Goal: Information Seeking & Learning: Learn about a topic

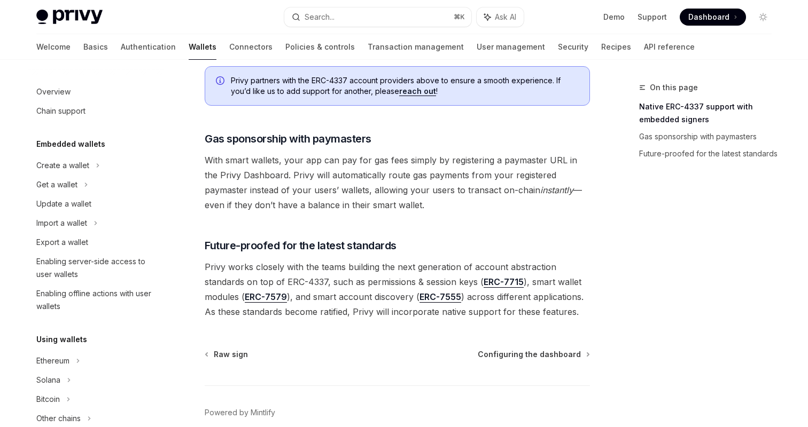
scroll to position [818, 0]
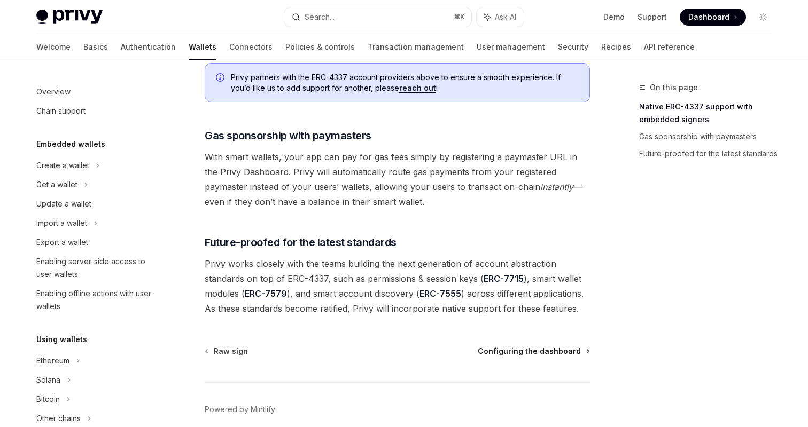
click at [550, 346] on span "Configuring the dashboard" at bounding box center [529, 351] width 103 height 11
type textarea "*"
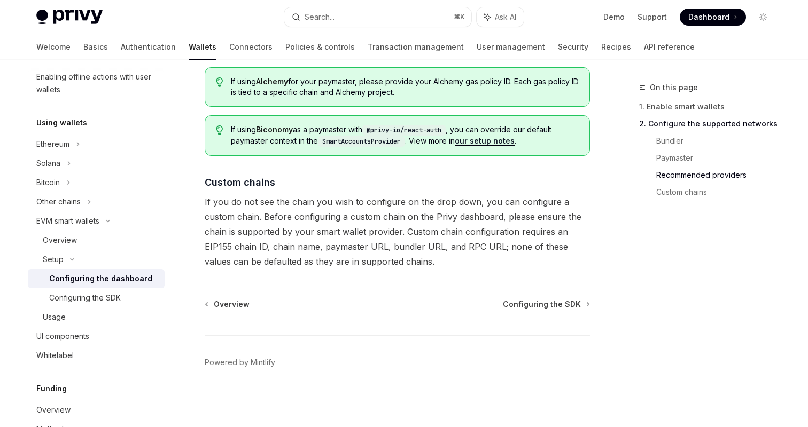
scroll to position [216, 0]
click at [96, 236] on div "Overview" at bounding box center [100, 241] width 115 height 13
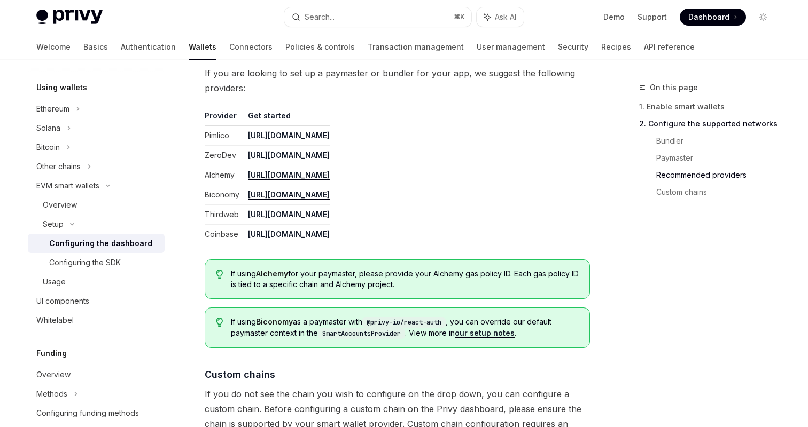
scroll to position [1297, 0]
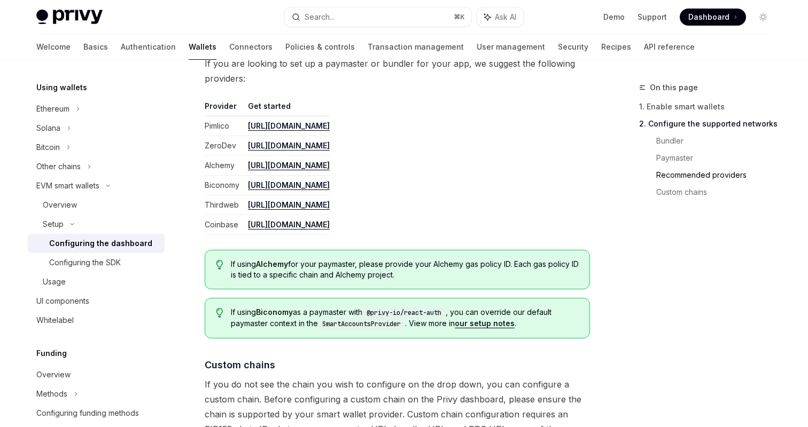
click at [264, 103] on th "Get started" at bounding box center [287, 108] width 86 height 15
click at [221, 105] on th "Provider" at bounding box center [224, 108] width 39 height 15
click at [274, 127] on link "https://dashboard.pimlico.io" at bounding box center [289, 126] width 82 height 10
click at [330, 147] on link "https://dashboard.zerodev.app/" at bounding box center [289, 146] width 82 height 10
click at [309, 166] on link "https://dashboard.alchemy.com/" at bounding box center [289, 166] width 82 height 10
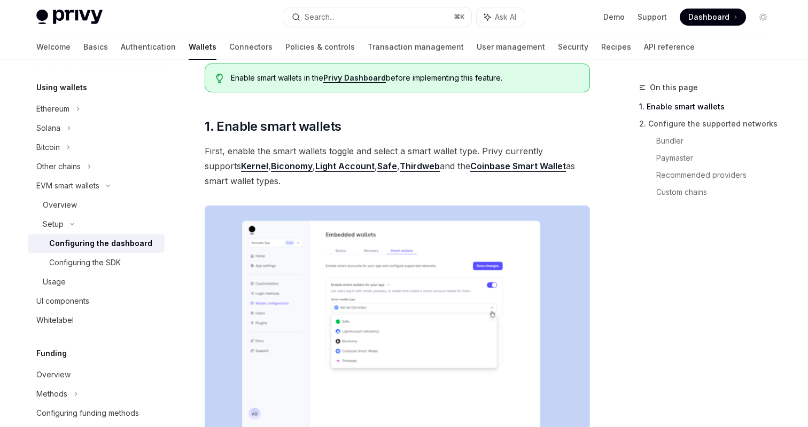
scroll to position [0, 0]
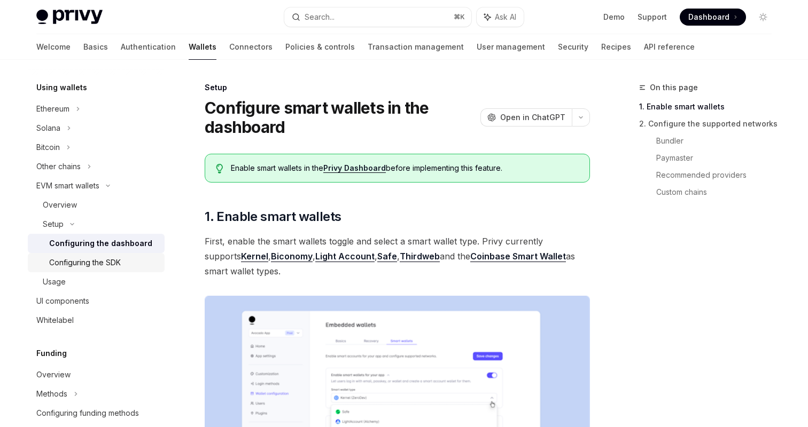
click at [99, 263] on div "Configuring the SDK" at bounding box center [85, 262] width 72 height 13
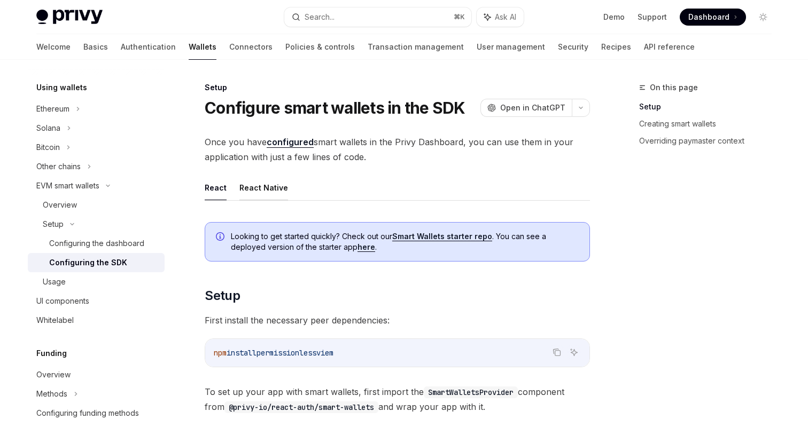
click at [276, 179] on button "React Native" at bounding box center [263, 187] width 49 height 25
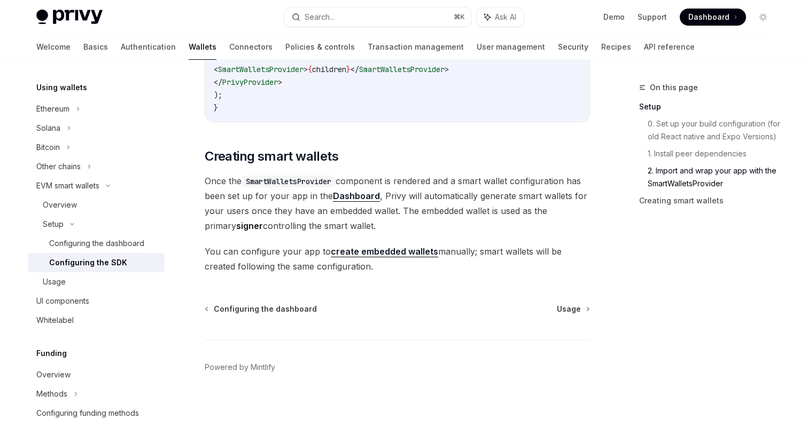
scroll to position [963, 0]
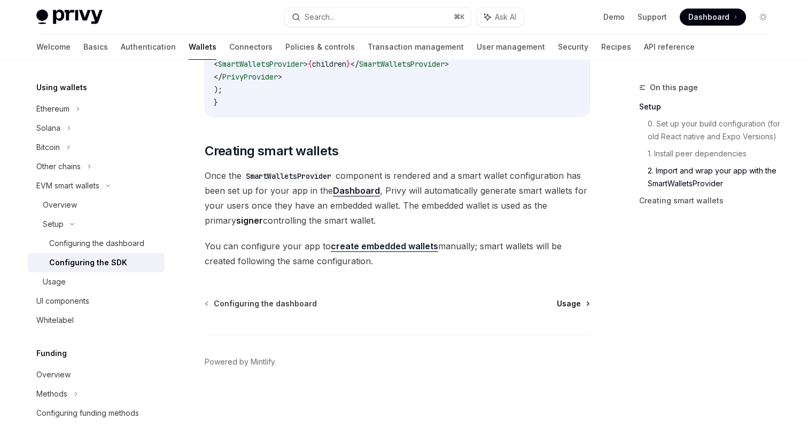
click at [572, 304] on span "Usage" at bounding box center [569, 304] width 24 height 11
type textarea "*"
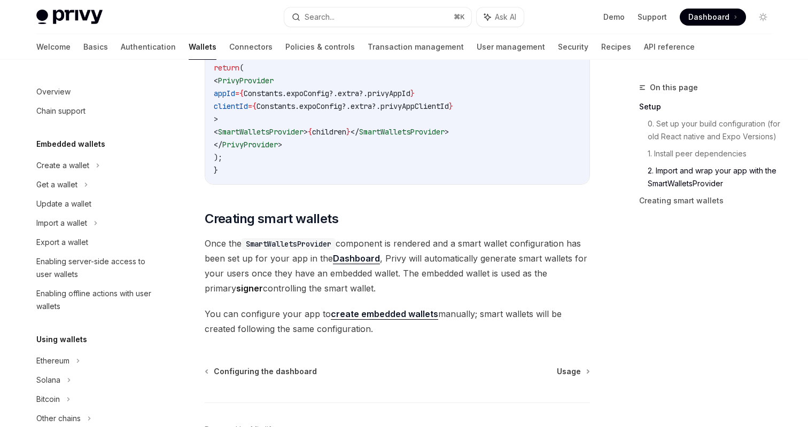
scroll to position [214, 0]
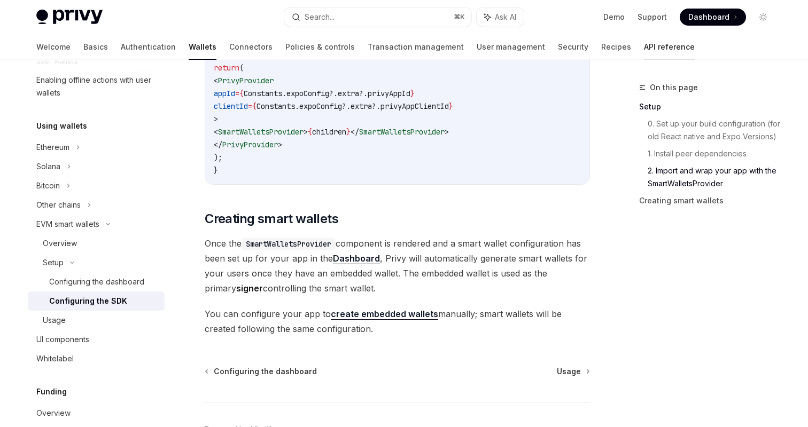
click at [644, 47] on link "API reference" at bounding box center [669, 47] width 51 height 26
type textarea "*"
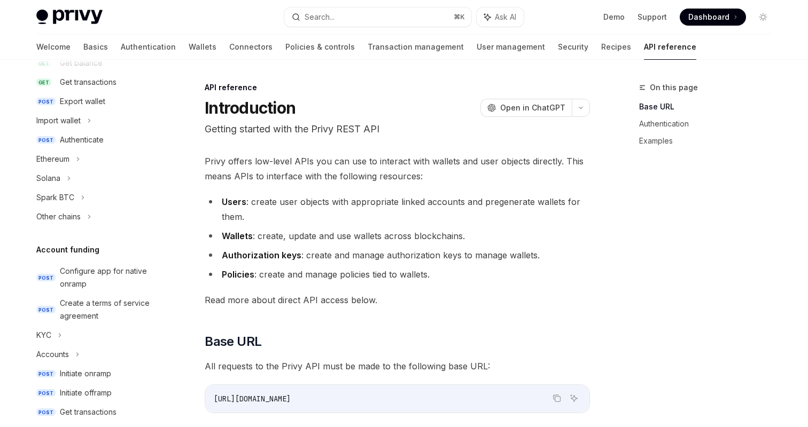
scroll to position [213, 0]
click at [81, 160] on div "Ethereum" at bounding box center [96, 158] width 137 height 19
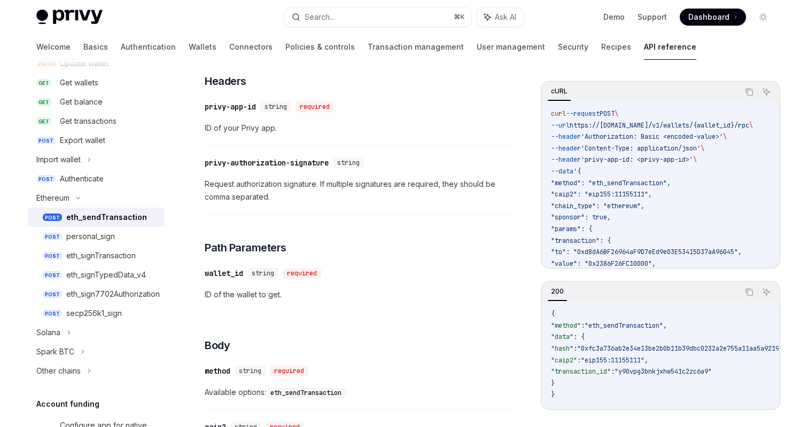
scroll to position [217, 0]
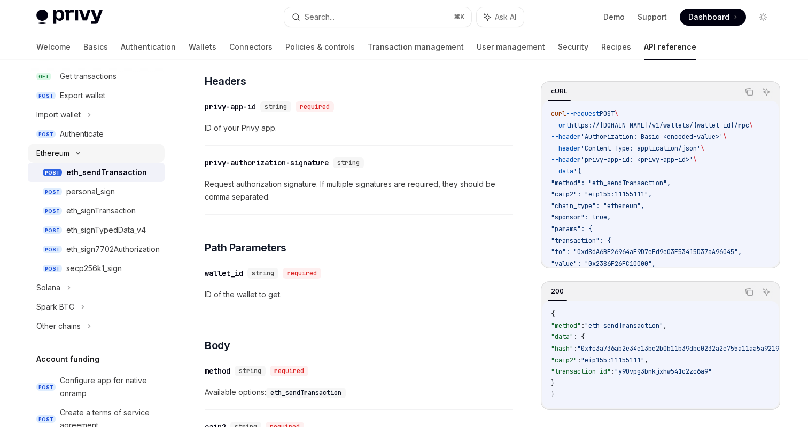
click at [80, 153] on icon at bounding box center [77, 154] width 3 height 2
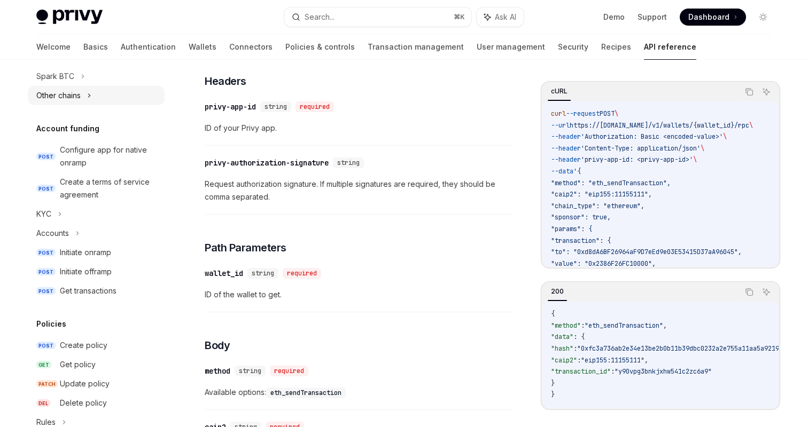
scroll to position [334, 0]
click at [81, 230] on div "Accounts" at bounding box center [96, 232] width 137 height 19
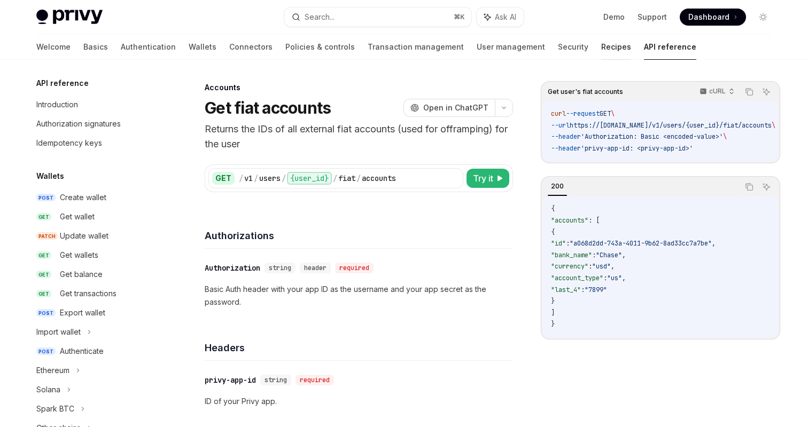
click at [601, 45] on link "Recipes" at bounding box center [616, 47] width 30 height 26
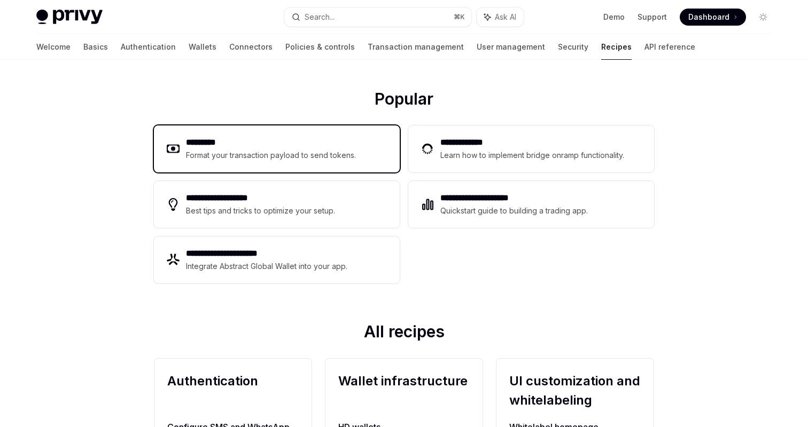
scroll to position [150, 0]
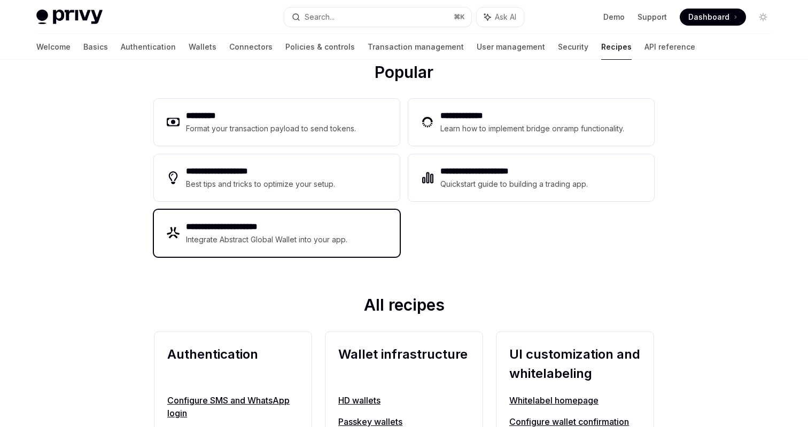
click at [278, 248] on div "**********" at bounding box center [277, 233] width 246 height 47
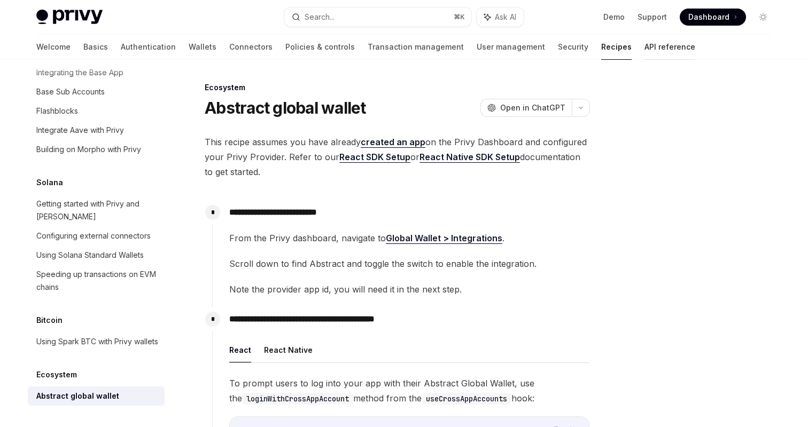
click at [644, 43] on link "API reference" at bounding box center [669, 47] width 51 height 26
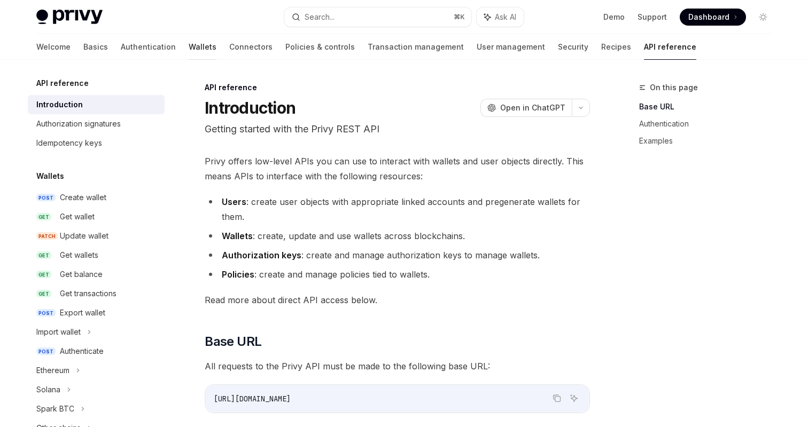
click at [189, 35] on link "Wallets" at bounding box center [203, 47] width 28 height 26
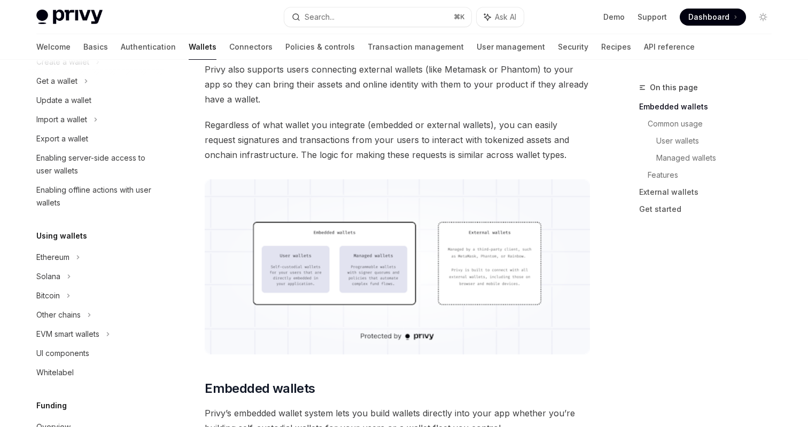
scroll to position [98, 0]
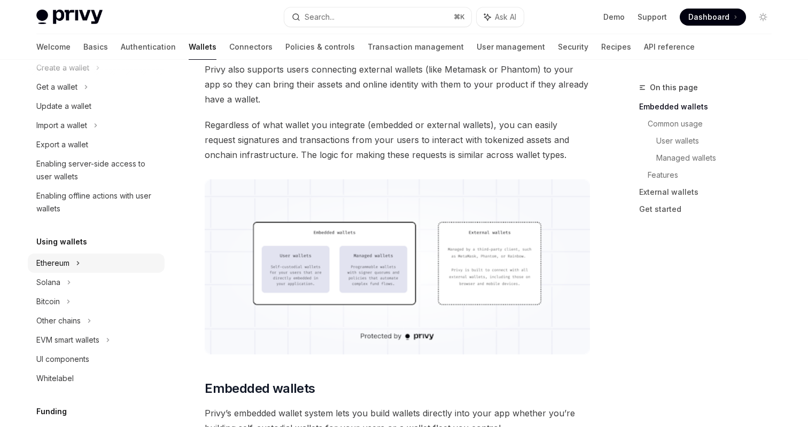
click at [81, 77] on div "Ethereum" at bounding box center [96, 67] width 137 height 19
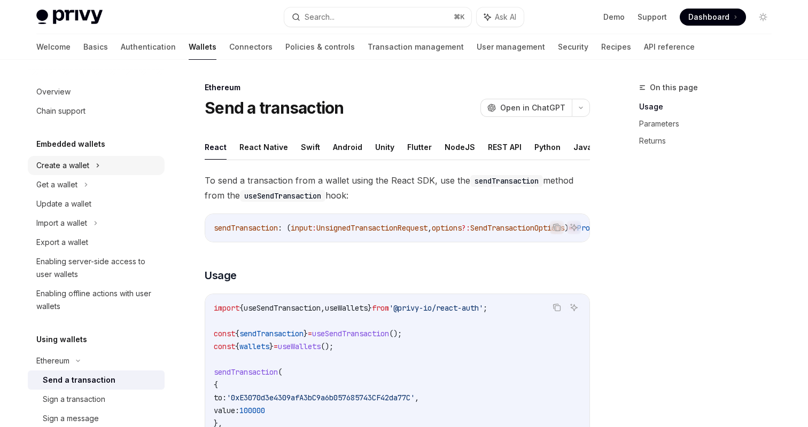
click at [100, 163] on div "Create a wallet" at bounding box center [96, 165] width 137 height 19
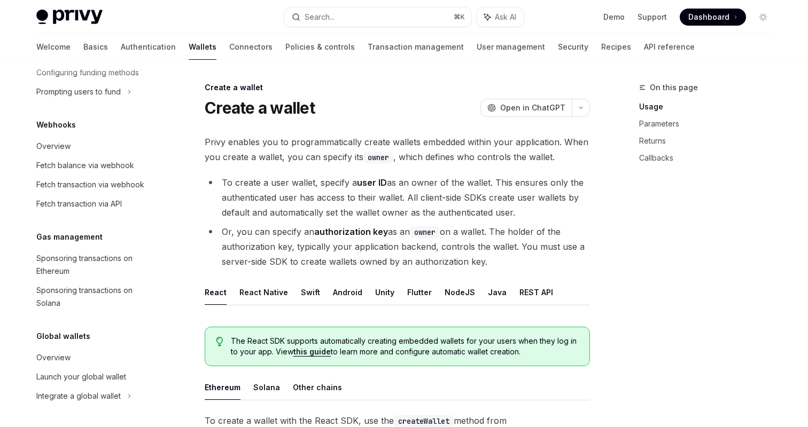
scroll to position [721, 0]
click at [95, 261] on div "Sponsoring transactions on Ethereum" at bounding box center [97, 265] width 122 height 26
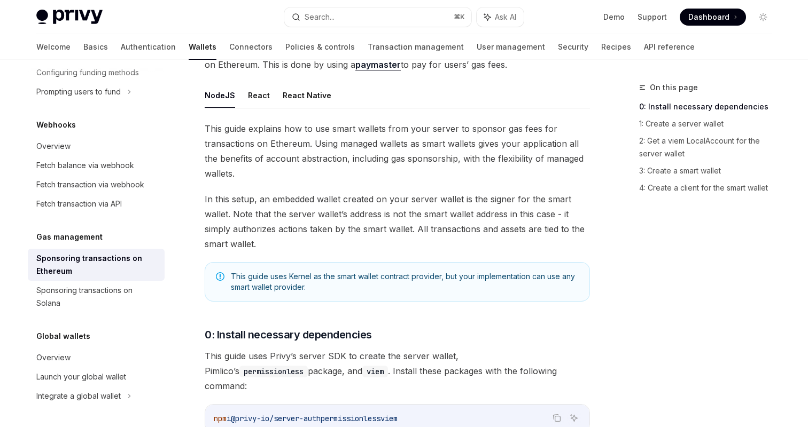
scroll to position [113, 0]
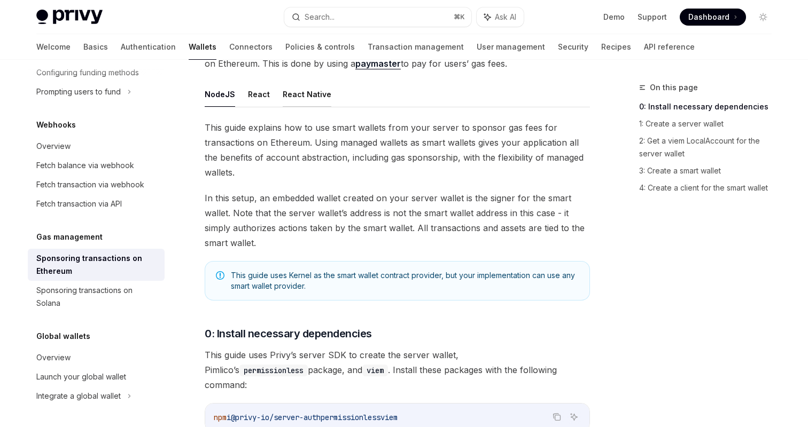
click at [296, 85] on button "React Native" at bounding box center [307, 94] width 49 height 25
type textarea "*"
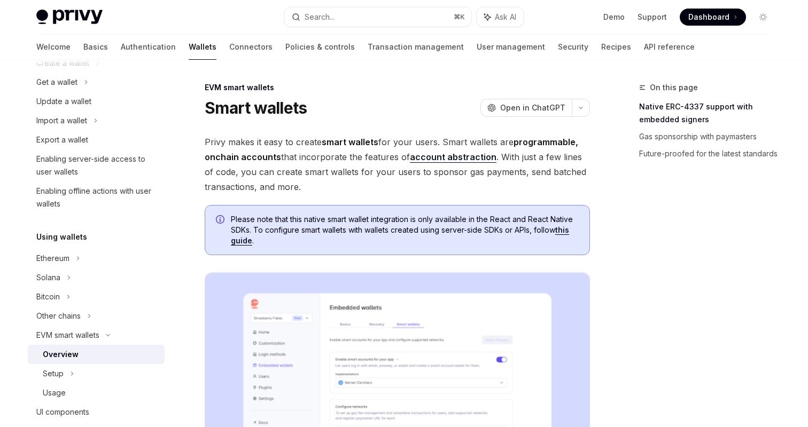
scroll to position [240, 0]
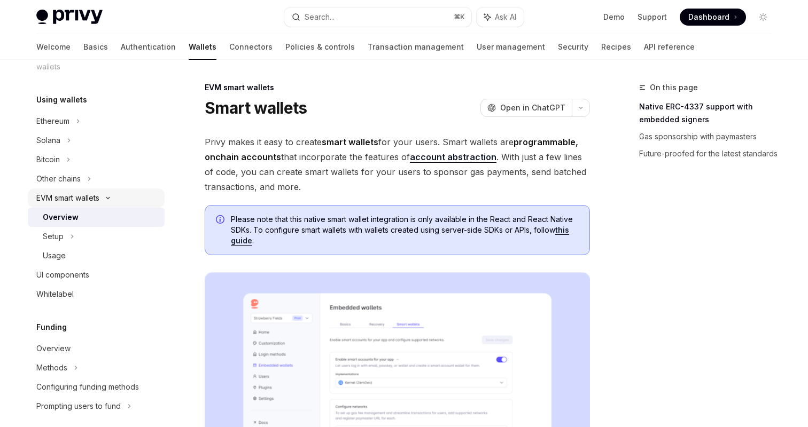
click at [109, 197] on icon at bounding box center [108, 198] width 13 height 4
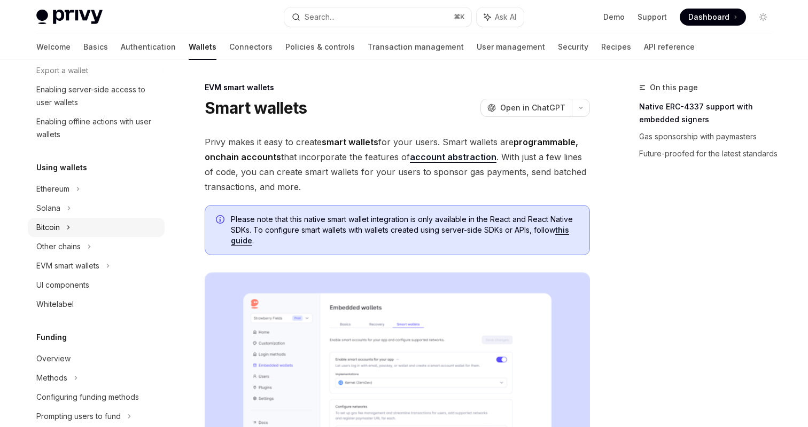
scroll to position [169, 0]
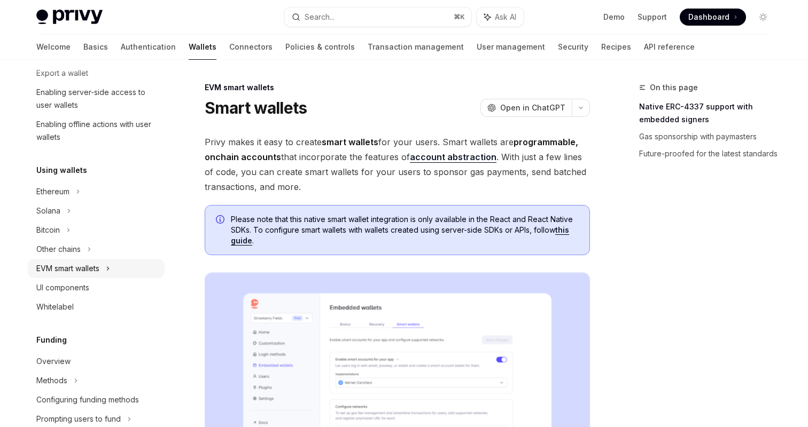
click at [110, 272] on icon at bounding box center [108, 268] width 4 height 13
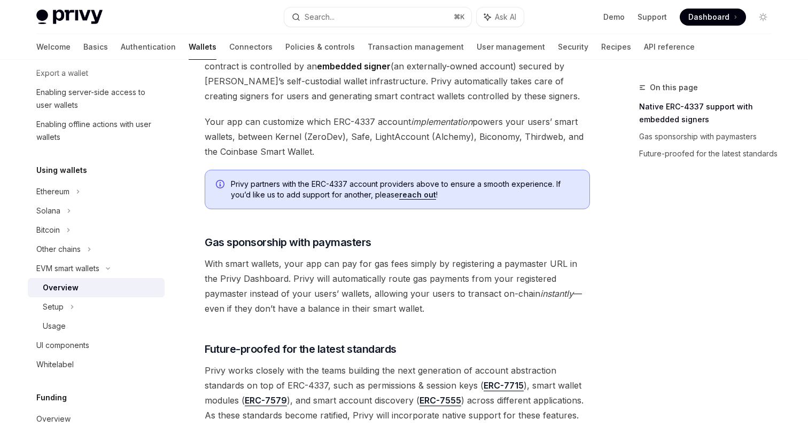
scroll to position [855, 0]
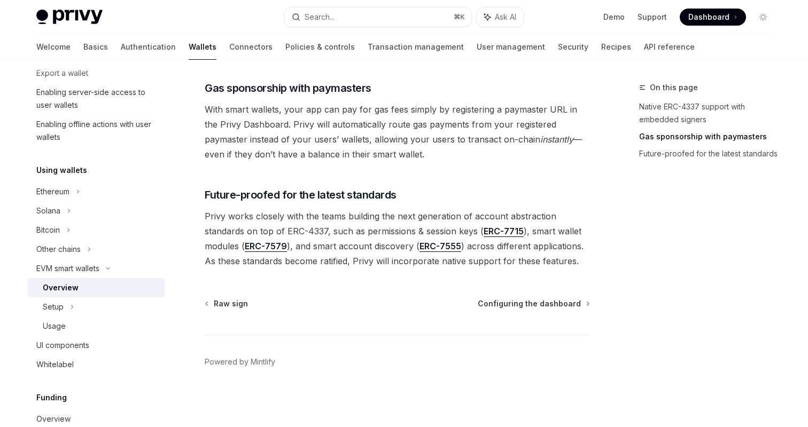
click at [555, 302] on span "Configuring the dashboard" at bounding box center [529, 304] width 103 height 11
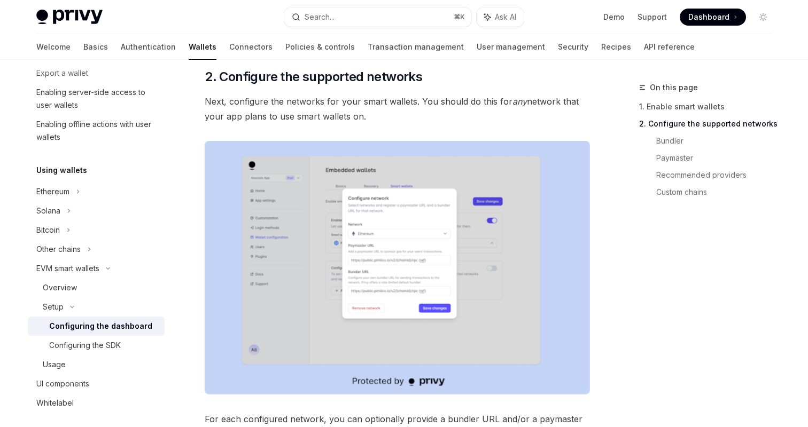
scroll to position [578, 0]
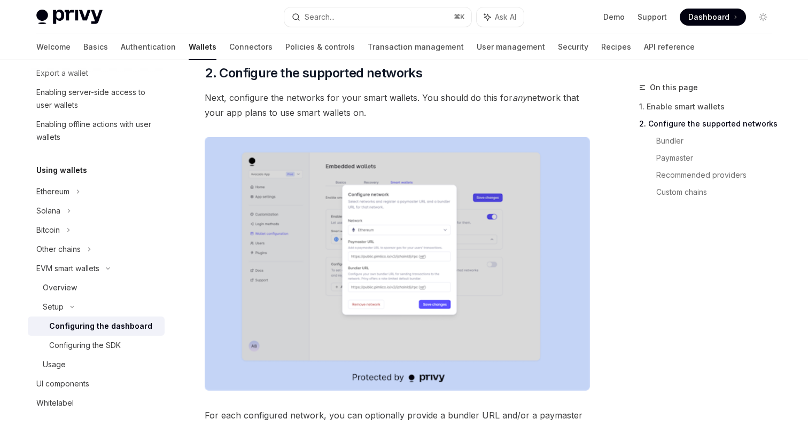
click at [387, 220] on img at bounding box center [397, 264] width 385 height 254
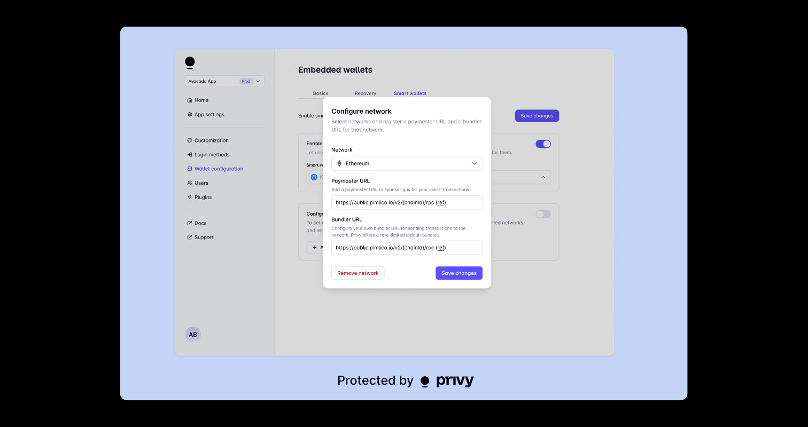
click at [386, 222] on img at bounding box center [403, 214] width 567 height 374
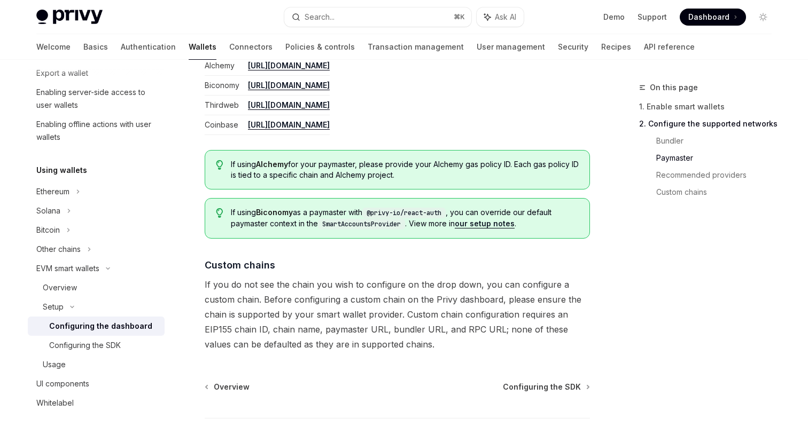
scroll to position [1479, 0]
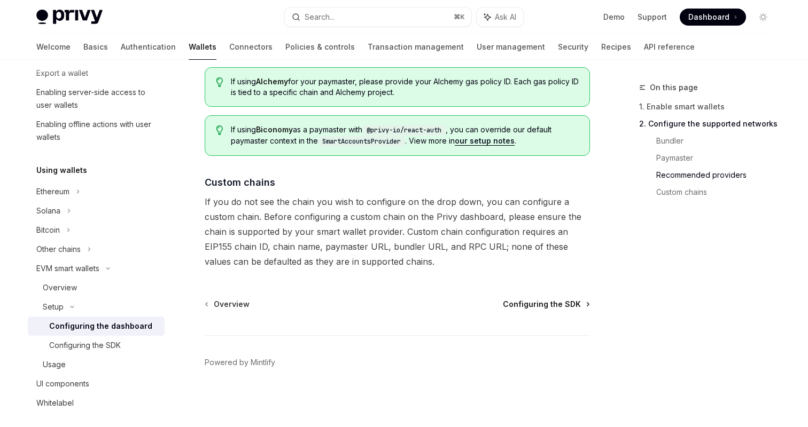
click at [545, 300] on span "Configuring the SDK" at bounding box center [542, 304] width 78 height 11
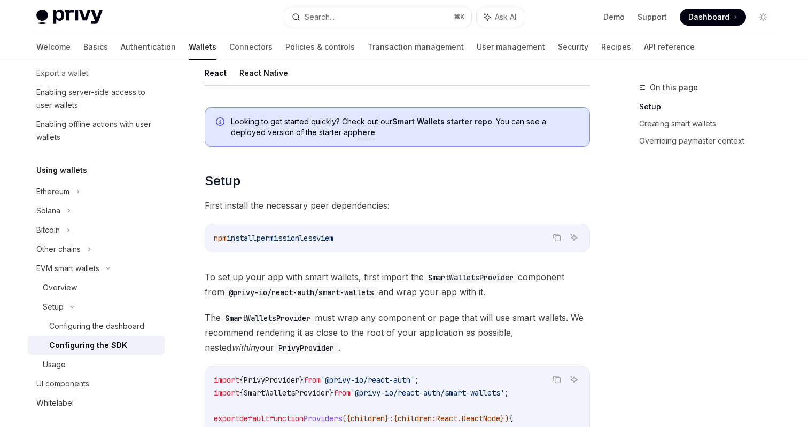
scroll to position [117, 0]
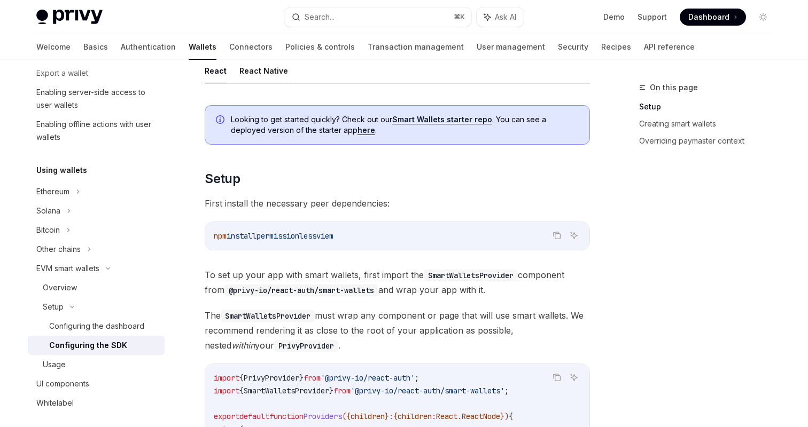
click at [254, 71] on button "React Native" at bounding box center [263, 70] width 49 height 25
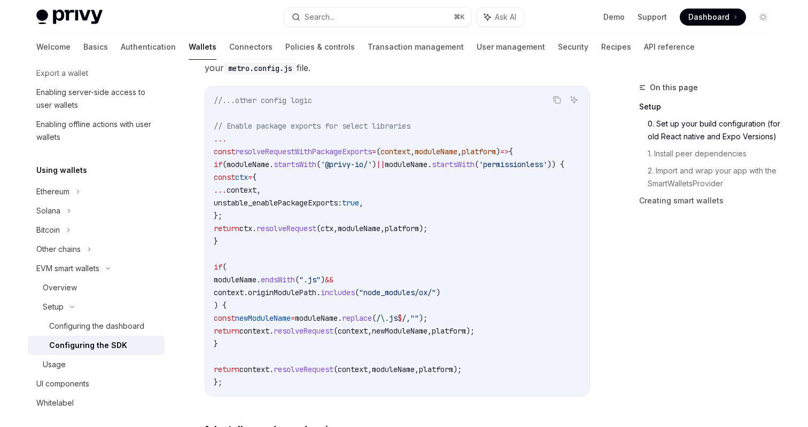
scroll to position [365, 0]
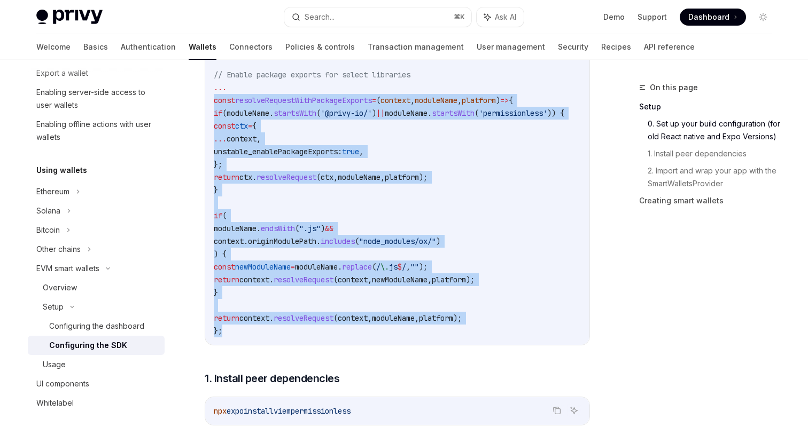
drag, startPoint x: 229, startPoint y: 331, endPoint x: 188, endPoint y: 98, distance: 236.5
click at [188, 98] on div "Setup Configure smart wallets in the SDK OpenAI Open in ChatGPT OpenAI Open in …" at bounding box center [297, 368] width 590 height 1305
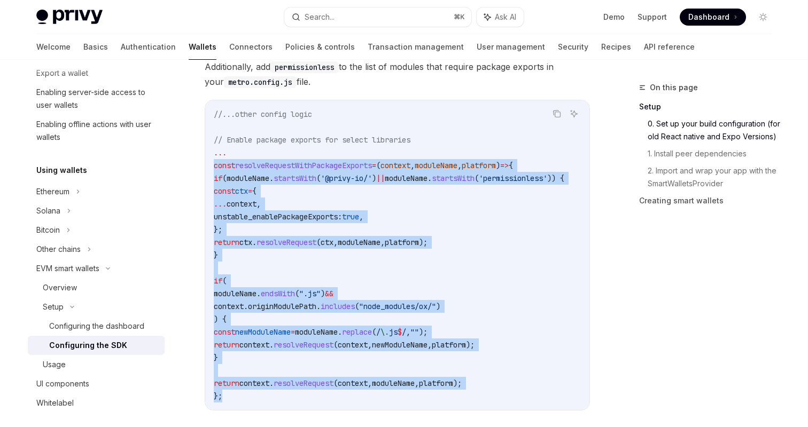
scroll to position [280, 0]
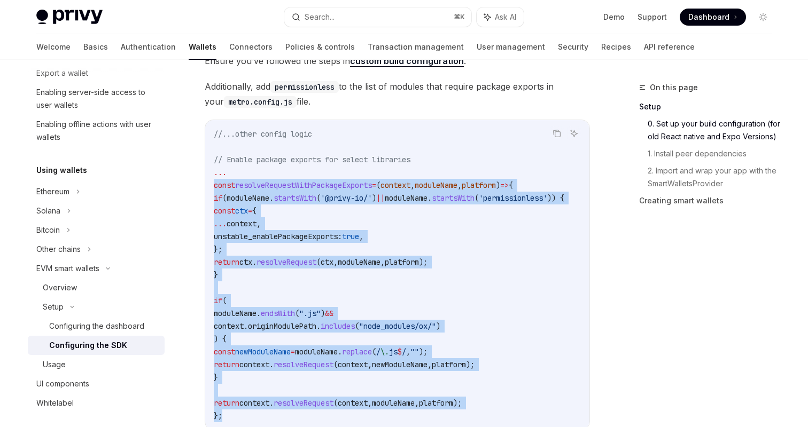
copy code "const resolveRequestWithPackageExports = ( context , moduleName , platform ) =>…"
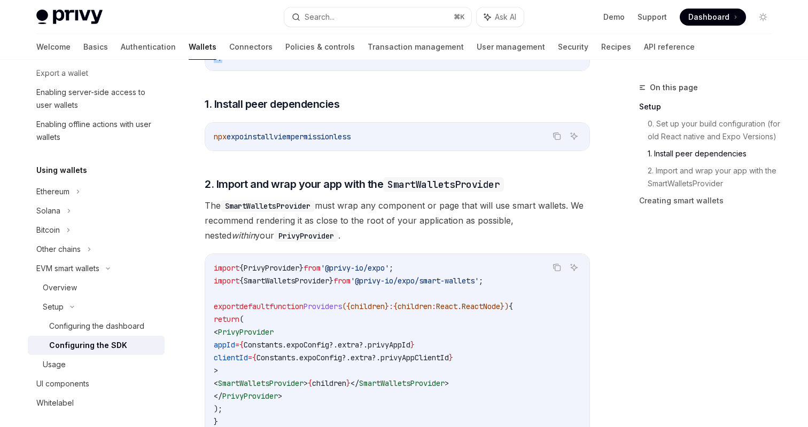
scroll to position [638, 0]
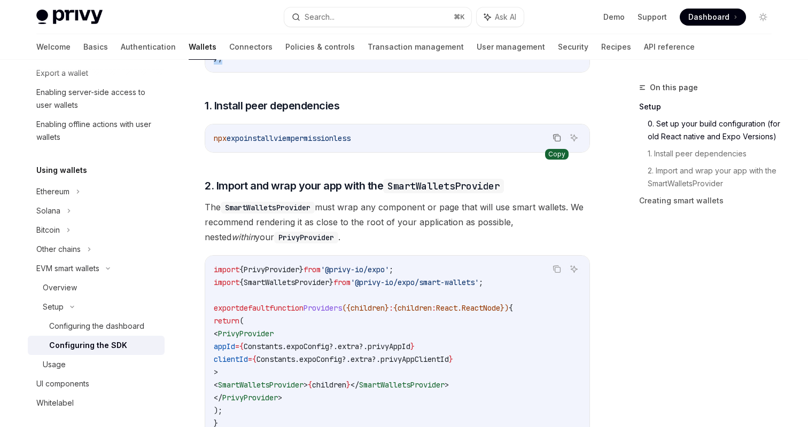
click at [554, 136] on button "Copy the contents from the code block" at bounding box center [557, 138] width 14 height 14
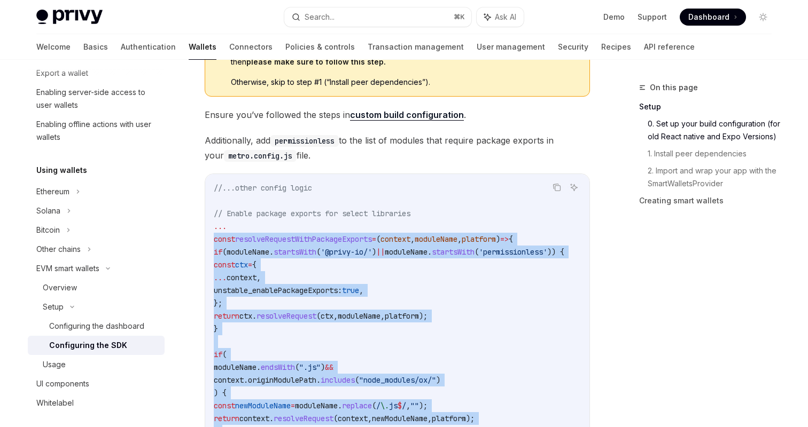
scroll to position [233, 0]
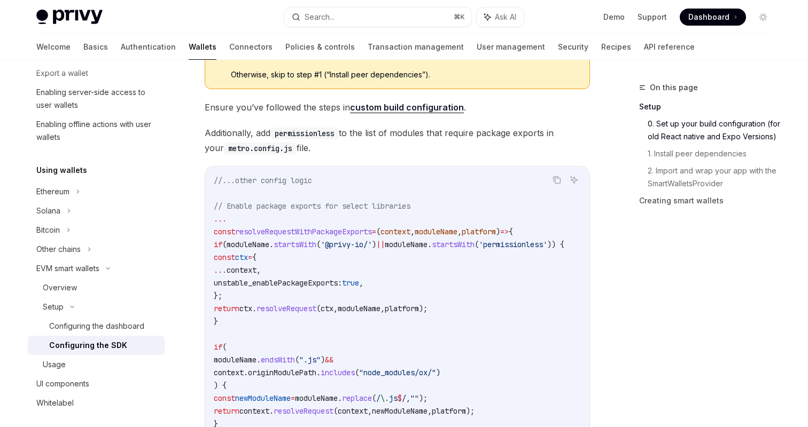
click at [336, 175] on code "//...other config logic // Enable package exports for select libraries ... cons…" at bounding box center [402, 321] width 376 height 295
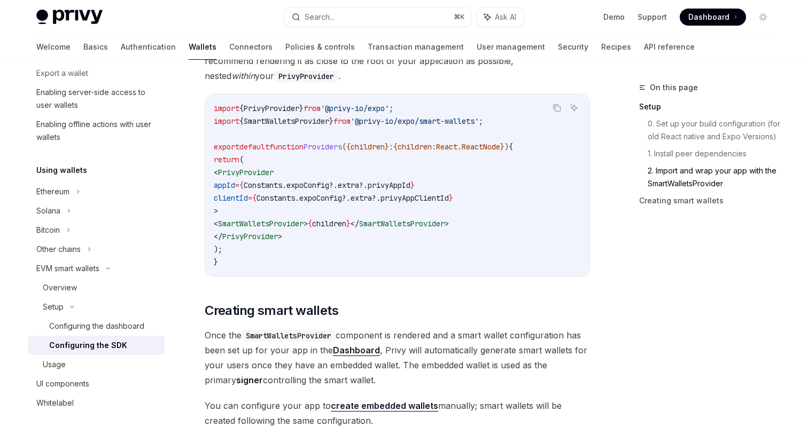
scroll to position [800, 0]
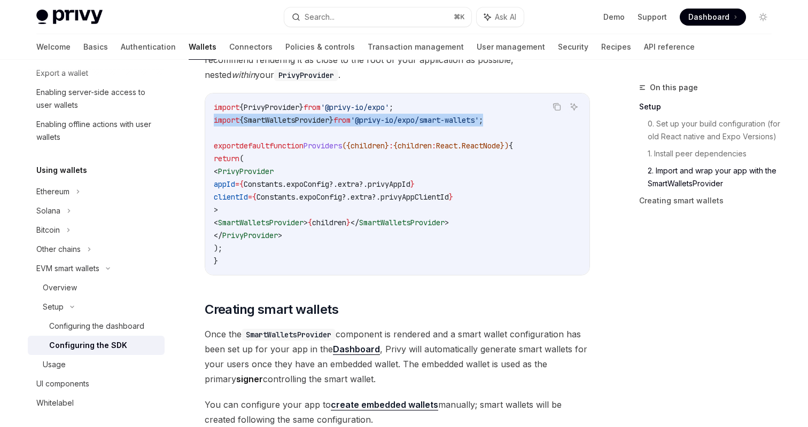
drag, startPoint x: 251, startPoint y: 107, endPoint x: 207, endPoint y: 120, distance: 45.7
click at [207, 120] on div "import { PrivyProvider } from '@privy-io/expo' ; import { SmartWalletsProvider …" at bounding box center [397, 185] width 384 height 182
copy span "import { SmartWalletsProvider } from '@privy-io/expo/smart-wallets' ;"
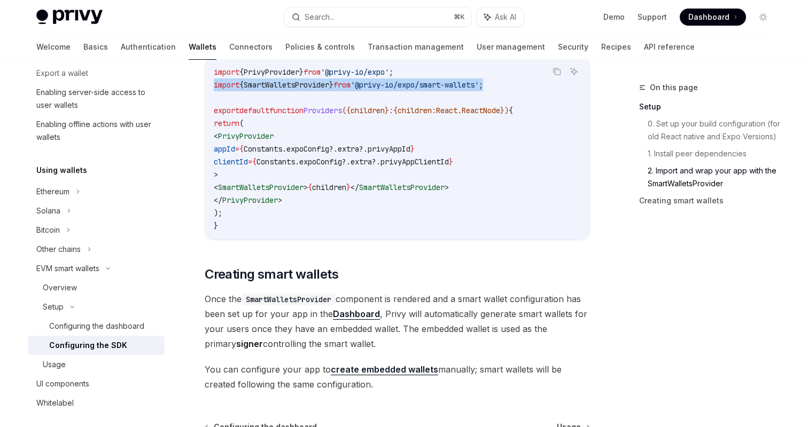
scroll to position [837, 0]
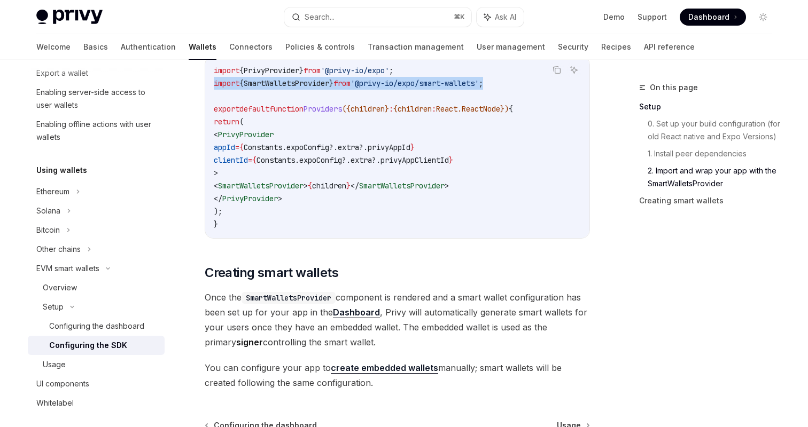
drag, startPoint x: 489, startPoint y: 190, endPoint x: 241, endPoint y: 189, distance: 248.5
click at [241, 189] on code "import { PrivyProvider } from '@privy-io/expo' ; import { SmartWalletsProvider …" at bounding box center [397, 147] width 367 height 167
copy span "< SmartWalletsProvider > { children } </ SmartWalletsProvider >"
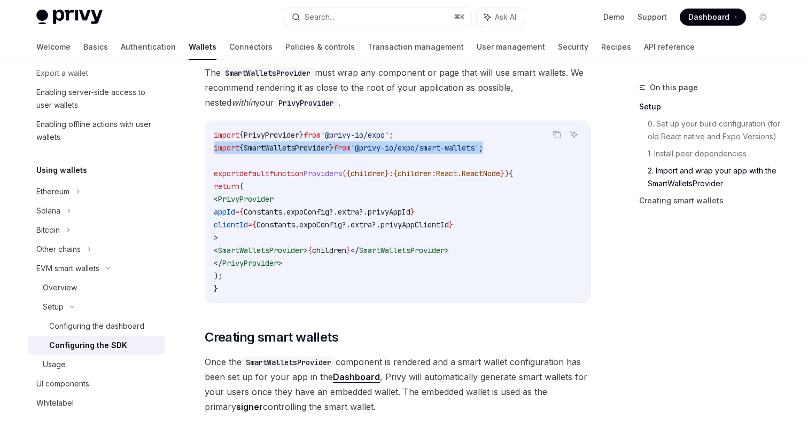
scroll to position [757, 0]
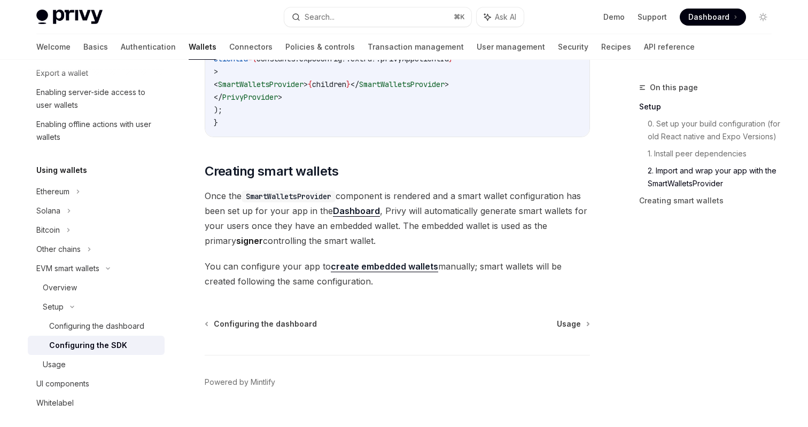
scroll to position [963, 0]
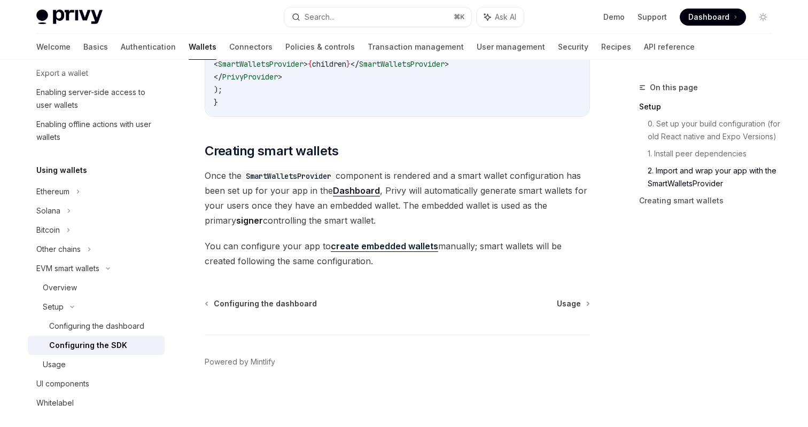
click at [388, 245] on link "create embedded wallets" at bounding box center [384, 246] width 107 height 11
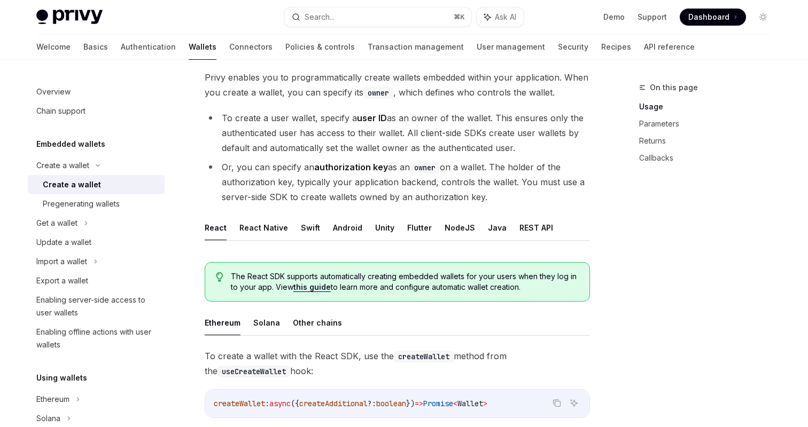
scroll to position [69, 0]
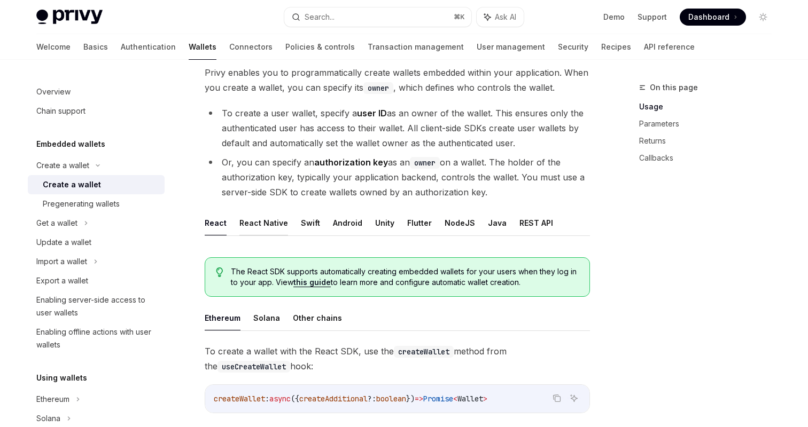
click at [269, 225] on button "React Native" at bounding box center [263, 223] width 49 height 25
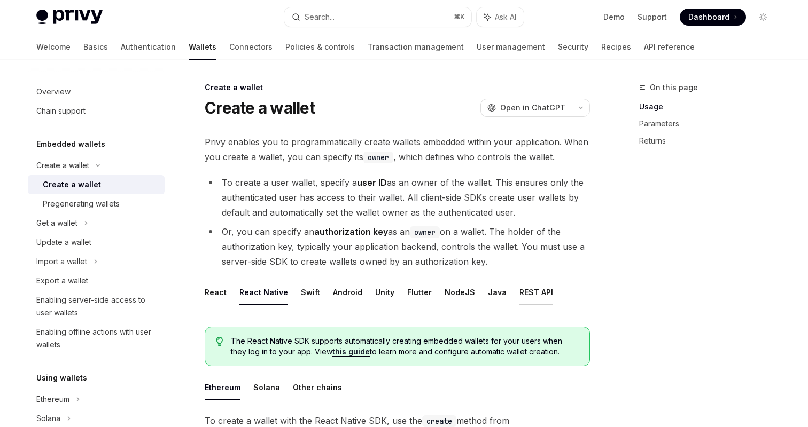
click at [524, 289] on button "REST API" at bounding box center [536, 292] width 34 height 25
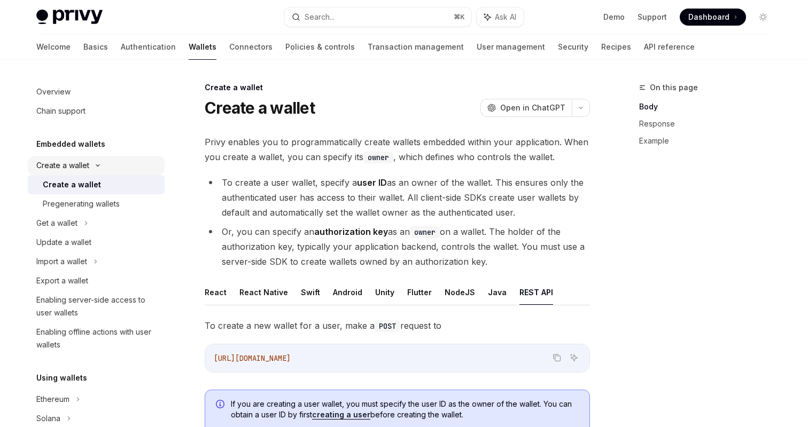
click at [97, 165] on icon at bounding box center [97, 165] width 13 height 4
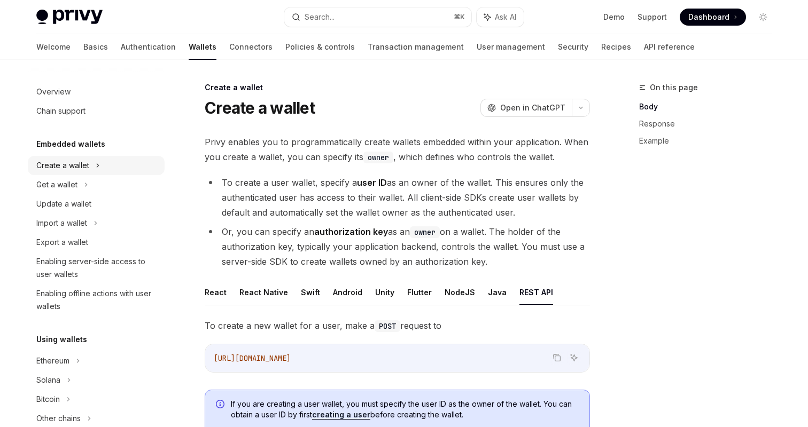
click at [97, 165] on icon at bounding box center [98, 165] width 2 height 3
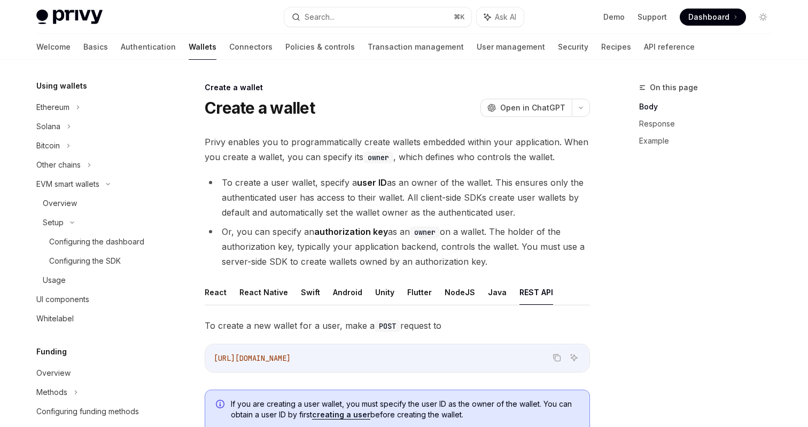
scroll to position [333, 0]
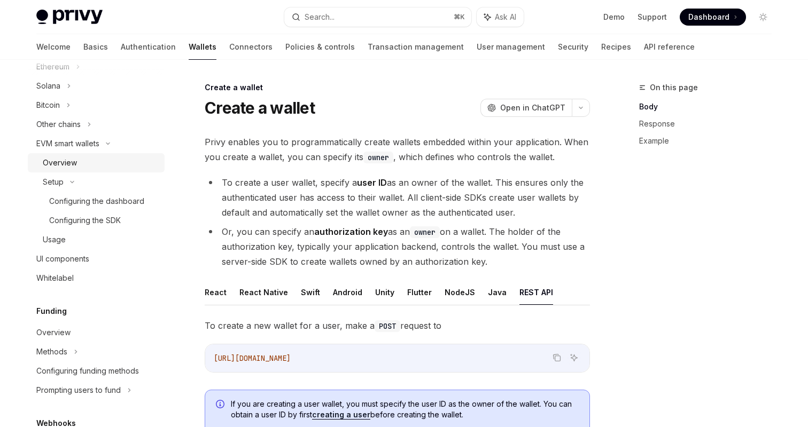
click at [106, 170] on link "Overview" at bounding box center [96, 162] width 137 height 19
type textarea "*"
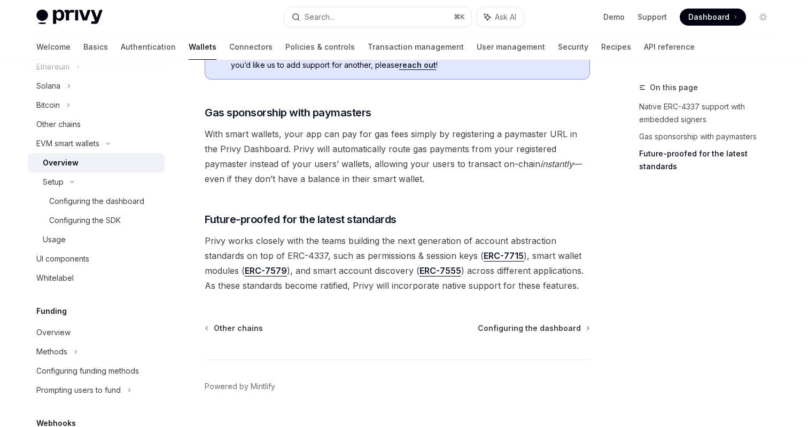
scroll to position [855, 0]
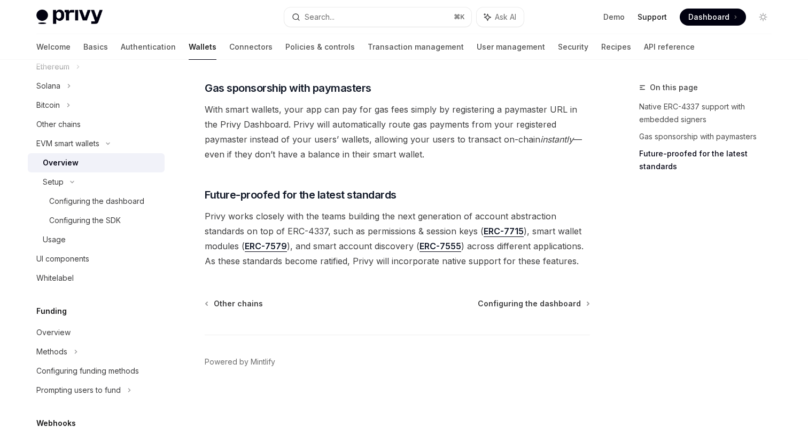
click at [660, 16] on link "Support" at bounding box center [651, 17] width 29 height 11
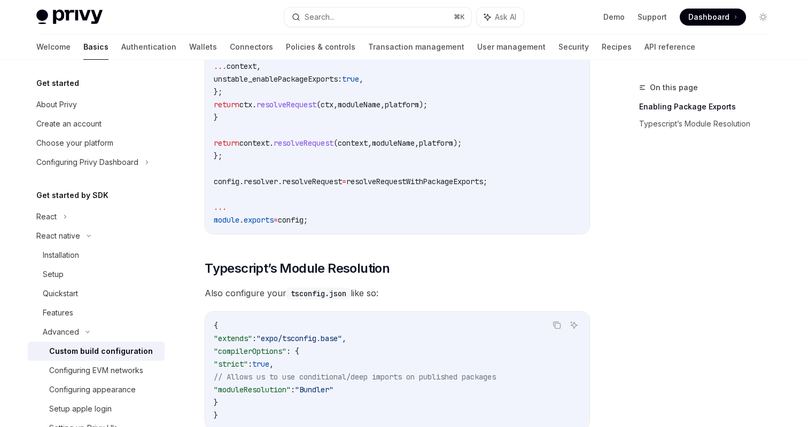
scroll to position [842, 0]
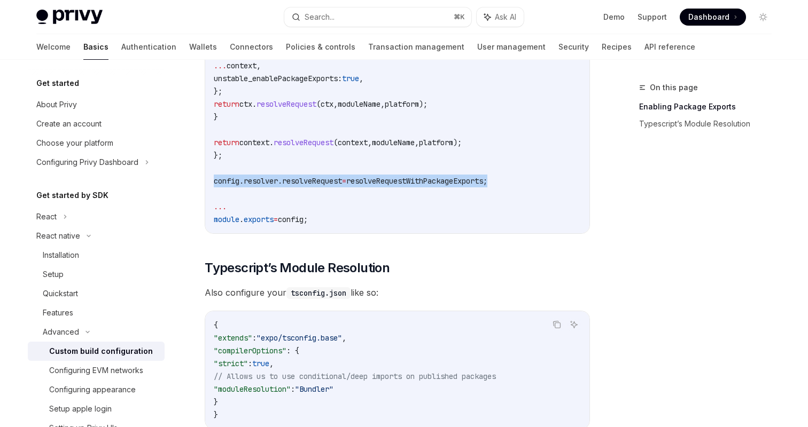
drag, startPoint x: 517, startPoint y: 183, endPoint x: 188, endPoint y: 180, distance: 329.7
copy span "config . resolver . resolveRequest = resolveRequestWithPackageExports ;"
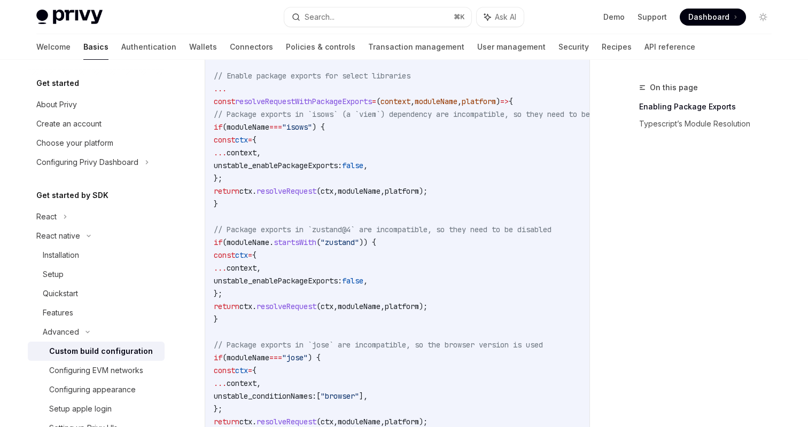
scroll to position [385, 0]
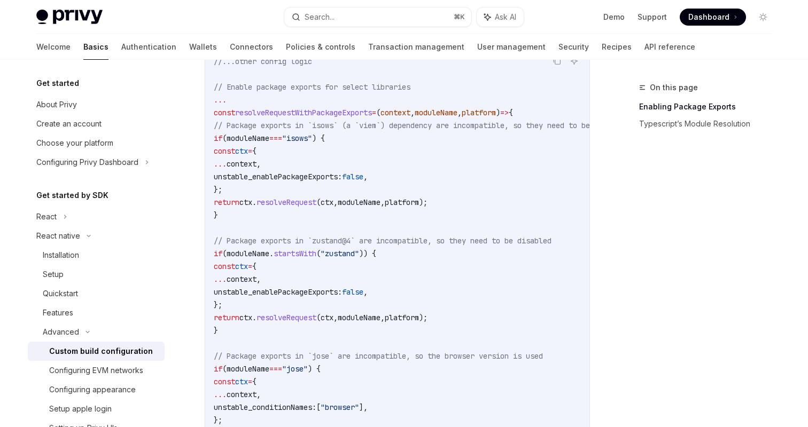
drag, startPoint x: 232, startPoint y: 333, endPoint x: 183, endPoint y: 127, distance: 212.5
click at [183, 127] on div "Advanced Custom build configuration OpenAI Open in ChatGPT OpenAI Open in ChatG…" at bounding box center [297, 371] width 590 height 1349
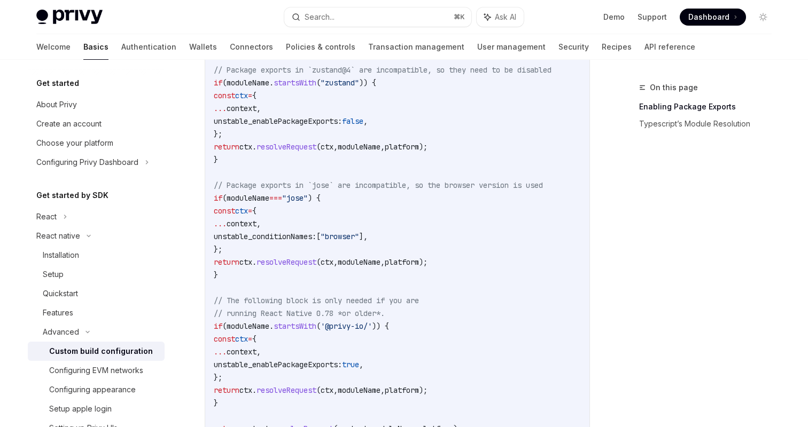
scroll to position [536, 0]
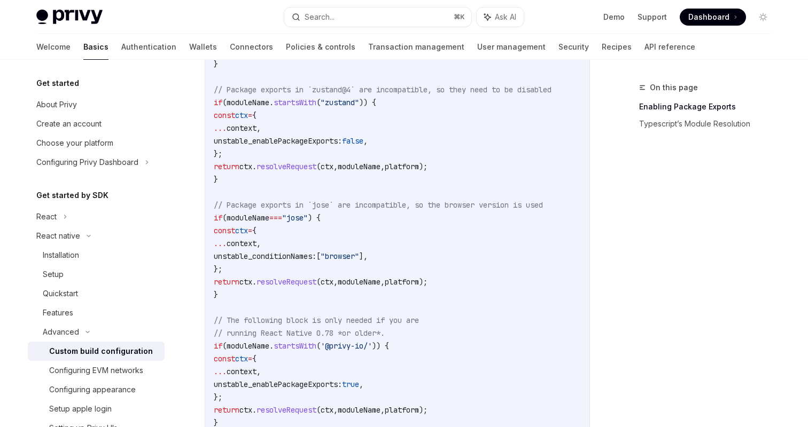
click at [237, 295] on code "//...other config logic // Enable package exports for select libraries ... cons…" at bounding box center [434, 218] width 440 height 628
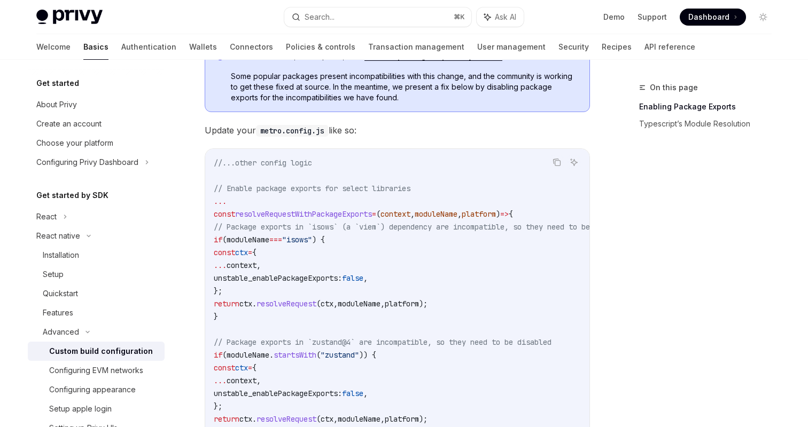
scroll to position [276, 0]
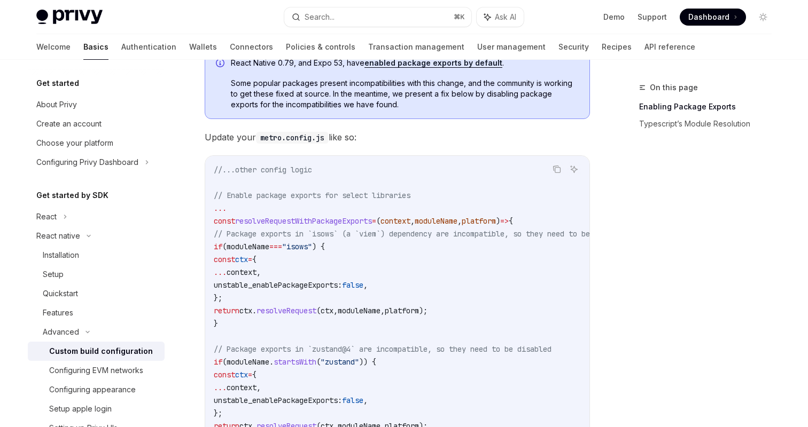
drag, startPoint x: 235, startPoint y: 298, endPoint x: 198, endPoint y: 232, distance: 75.6
copy code "// Package exports in `isows` (a `viem`) dependency are incompatible, so they n…"
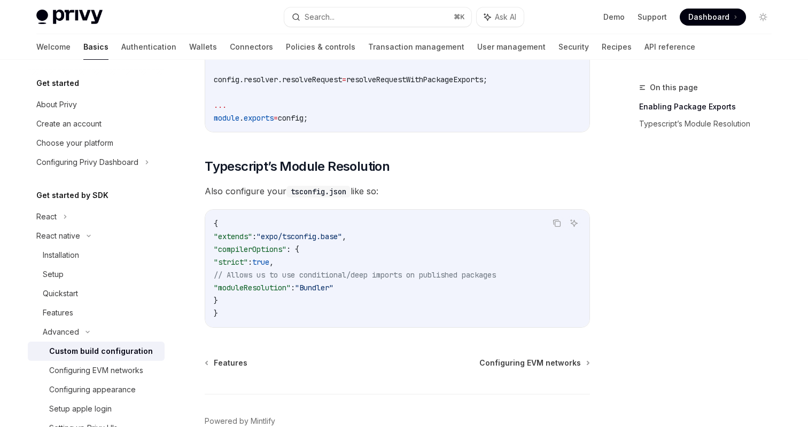
scroll to position [961, 0]
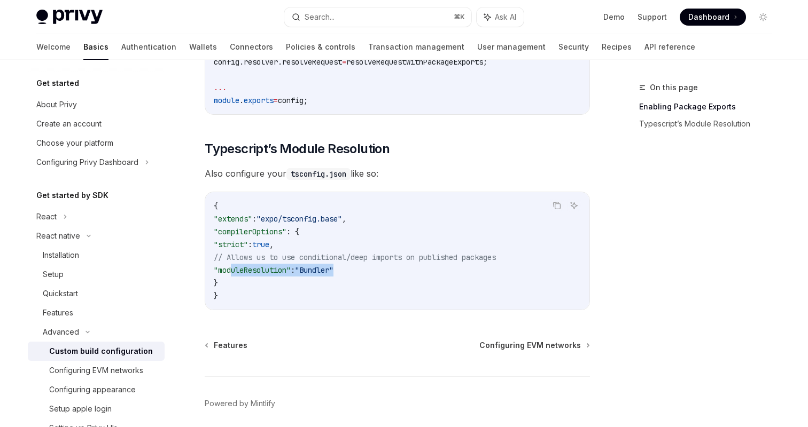
drag, startPoint x: 365, startPoint y: 271, endPoint x: 231, endPoint y: 275, distance: 134.2
click at [231, 275] on code "{ "extends" : "expo/tsconfig.base" , "compilerOptions" : { "strict" : true , //…" at bounding box center [397, 251] width 367 height 103
copy span ""moduleResolution" : "Bundler""
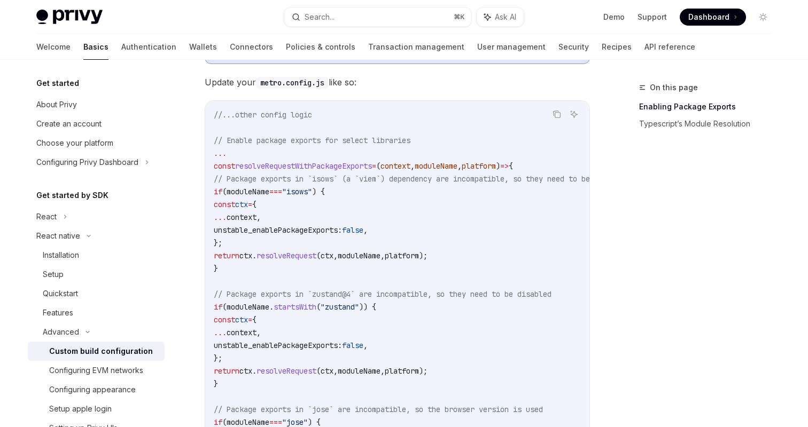
scroll to position [193, 0]
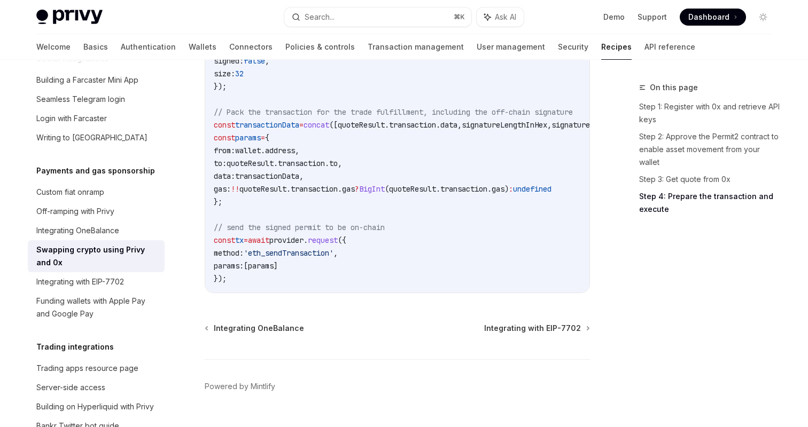
scroll to position [1399, 0]
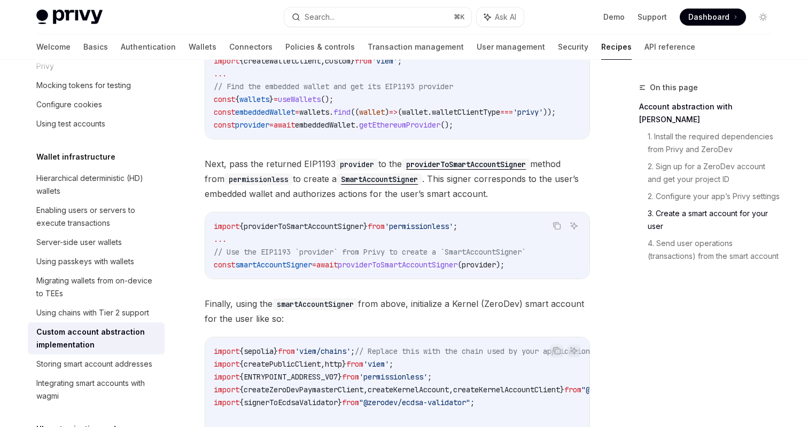
scroll to position [1179, 0]
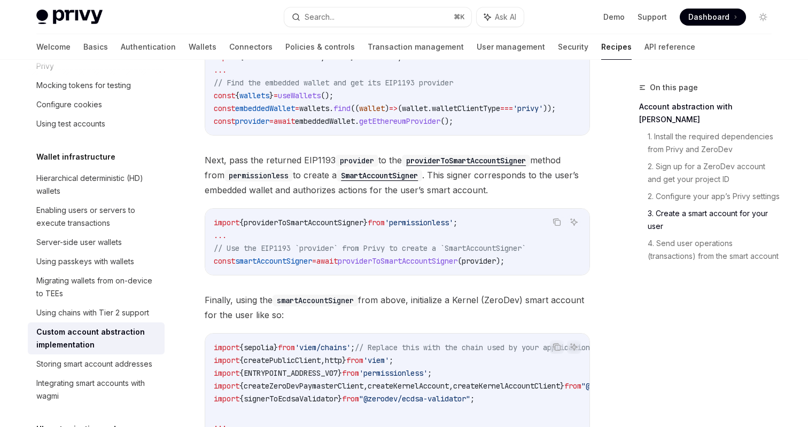
click at [400, 182] on code "SmartAccountSigner" at bounding box center [379, 176] width 85 height 12
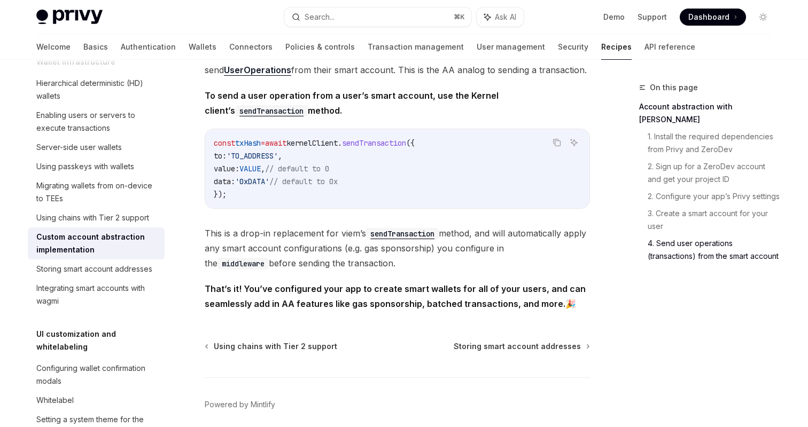
scroll to position [2283, 0]
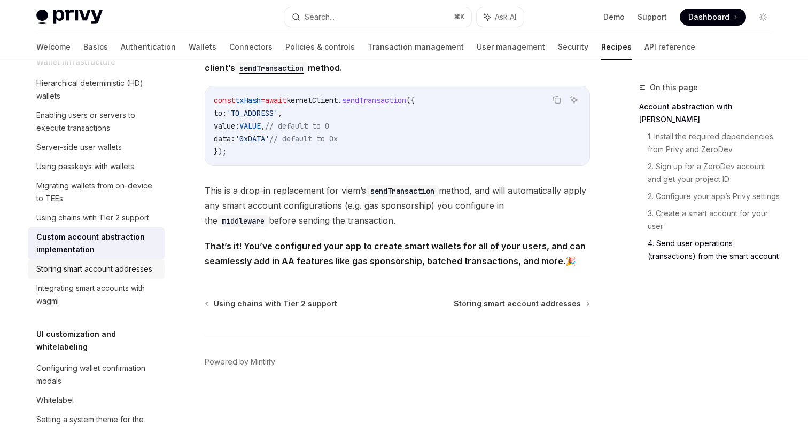
click at [107, 273] on div "Storing smart account addresses" at bounding box center [94, 269] width 116 height 13
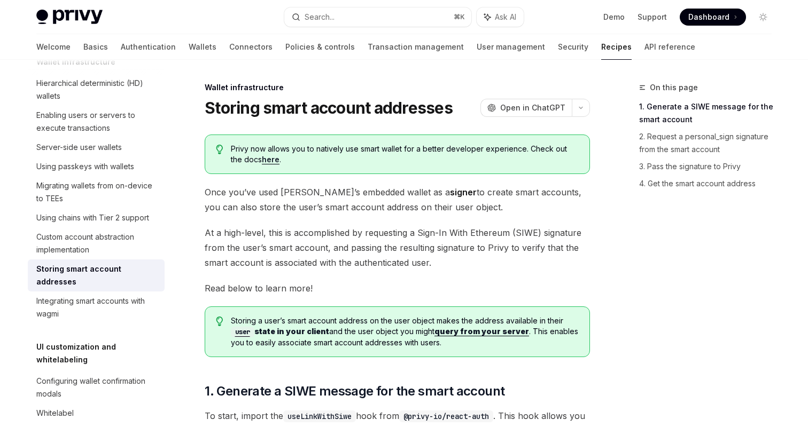
click at [262, 160] on link "here" at bounding box center [271, 160] width 18 height 10
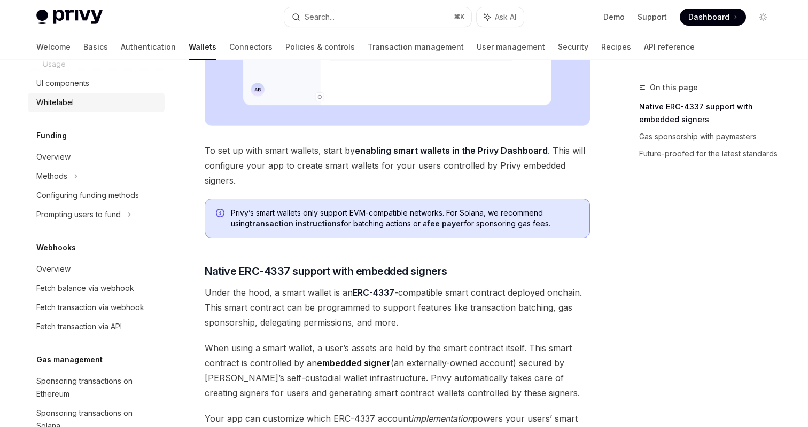
scroll to position [555, 0]
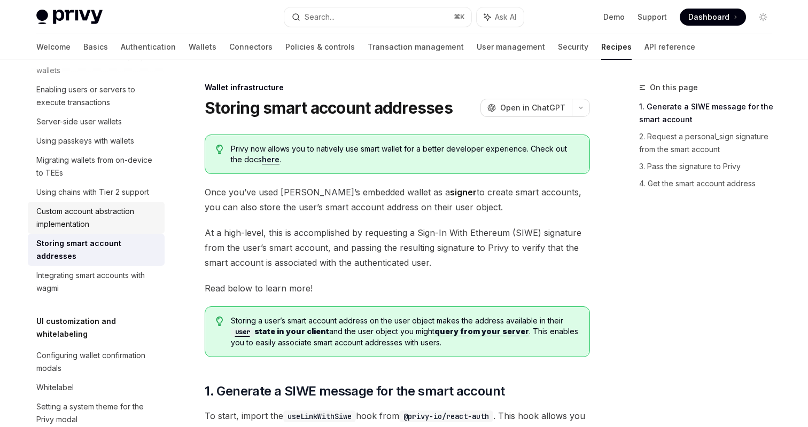
click at [104, 218] on div "Custom account abstraction implementation" at bounding box center [97, 218] width 122 height 26
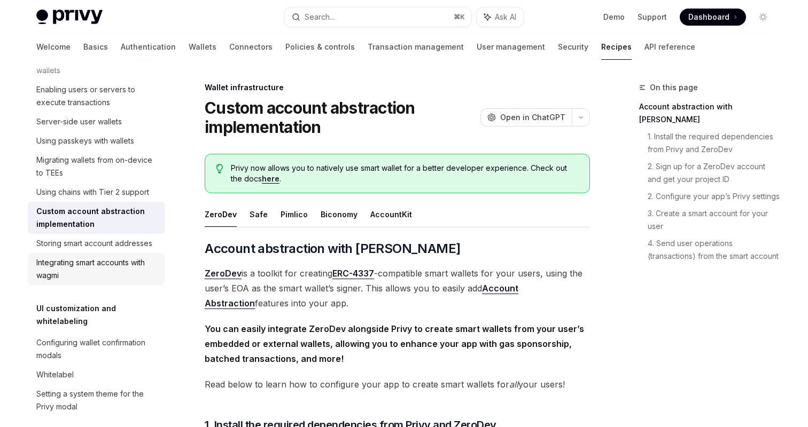
click at [97, 273] on div "Integrating smart accounts with wagmi" at bounding box center [97, 269] width 122 height 26
type textarea "*"
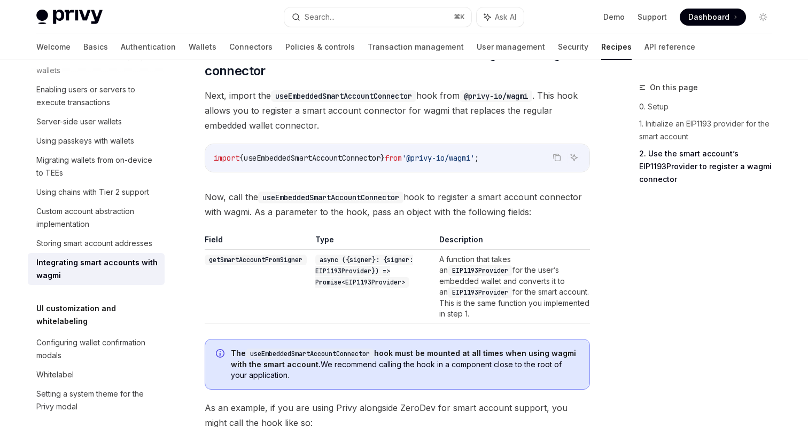
scroll to position [1367, 0]
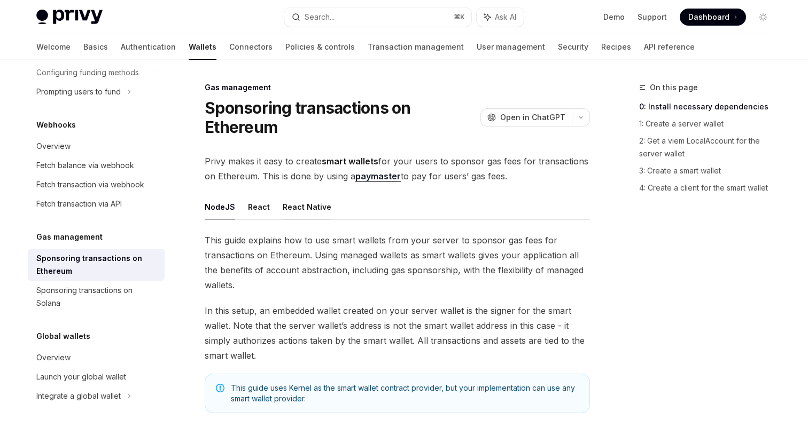
click at [292, 204] on button "React Native" at bounding box center [307, 206] width 49 height 25
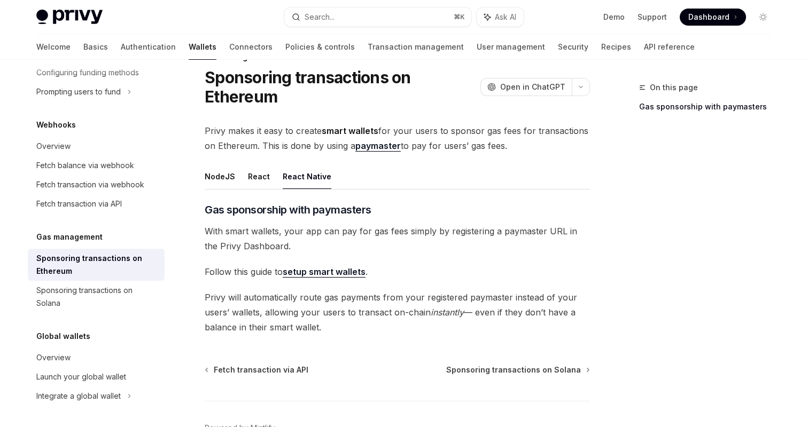
scroll to position [12, 0]
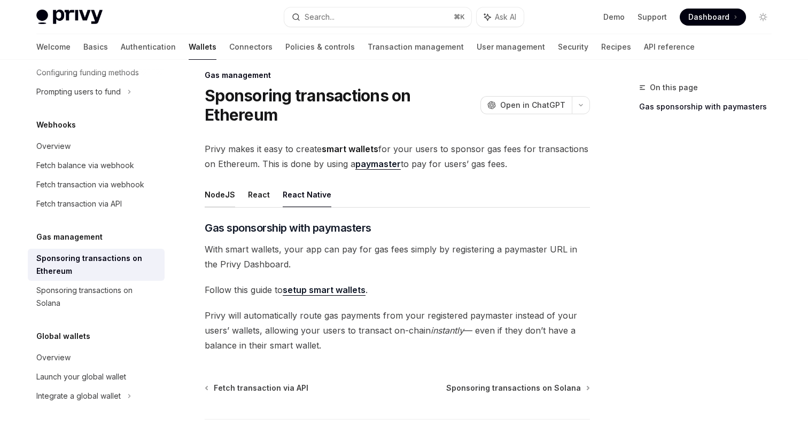
click at [225, 197] on button "NodeJS" at bounding box center [220, 194] width 30 height 25
type textarea "*"
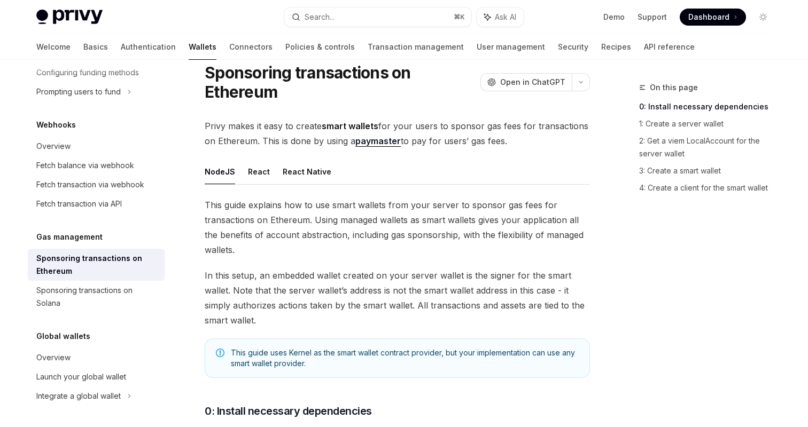
scroll to position [36, 0]
